Goal: Navigation & Orientation: Find specific page/section

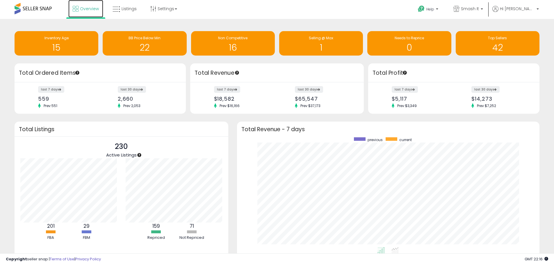
scroll to position [110, 291]
drag, startPoint x: 0, startPoint y: 0, endPoint x: 84, endPoint y: 10, distance: 84.3
click at [84, 10] on span "Overview" at bounding box center [89, 9] width 19 height 6
click at [479, 11] on span "Smash It" at bounding box center [470, 9] width 18 height 6
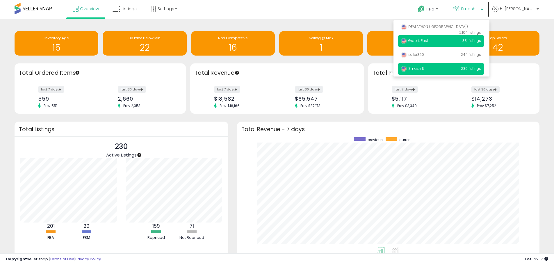
click at [428, 42] on span "Grab it Fast" at bounding box center [414, 40] width 27 height 5
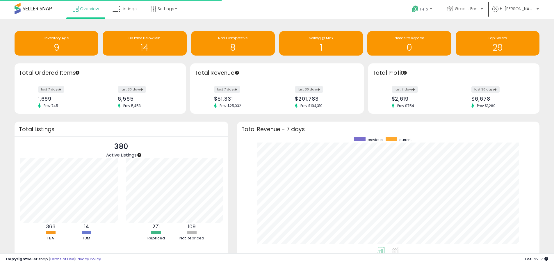
scroll to position [110, 291]
click at [478, 6] on span "Grab it Fast" at bounding box center [467, 9] width 24 height 6
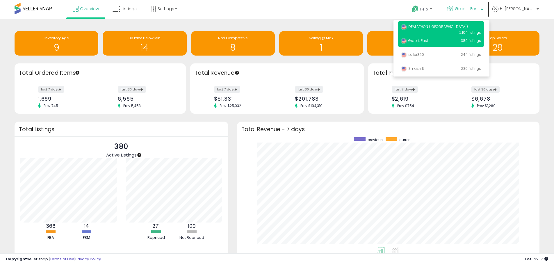
click at [438, 26] on span "DEALATHON ([GEOGRAPHIC_DATA])" at bounding box center [434, 26] width 67 height 5
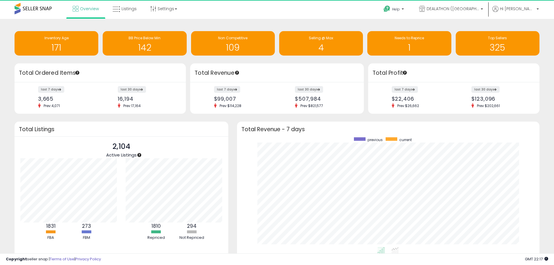
scroll to position [290803, 290622]
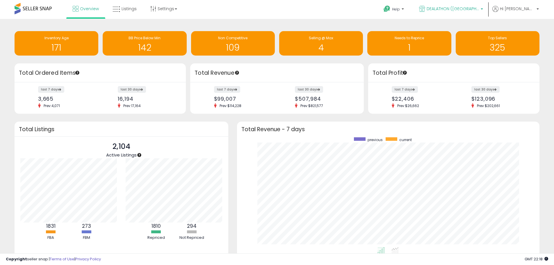
click at [466, 11] on span "DEALATHON ([GEOGRAPHIC_DATA])" at bounding box center [453, 9] width 52 height 6
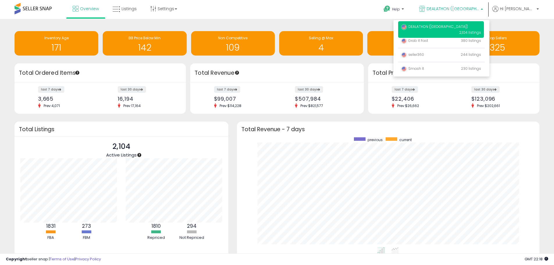
click at [332, 11] on div "Overview Listings Settings" at bounding box center [179, 12] width 367 height 25
